Goal: Obtain resource: Download file/media

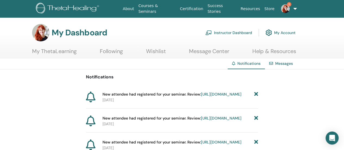
click at [231, 32] on link "Instructor Dashboard" at bounding box center [228, 33] width 47 height 12
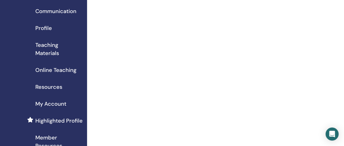
scroll to position [49, 0]
click at [60, 47] on span "Teaching Materials" at bounding box center [58, 48] width 47 height 16
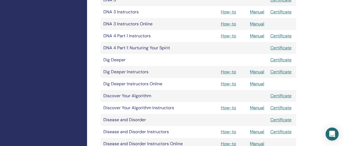
scroll to position [274, 0]
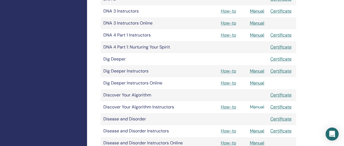
click at [260, 108] on link "Manual" at bounding box center [257, 107] width 14 height 6
